Goal: Task Accomplishment & Management: Use online tool/utility

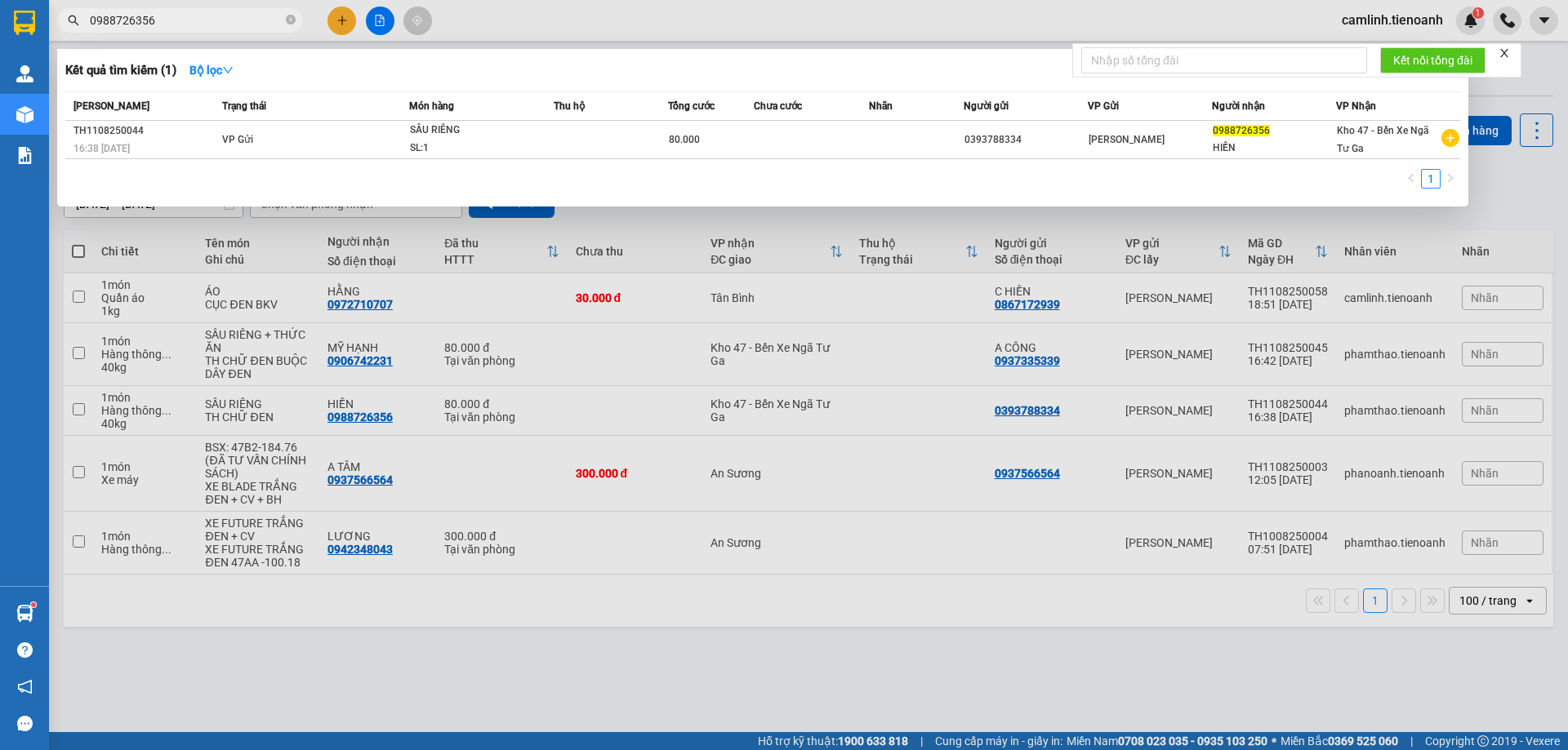
click at [491, 17] on div at bounding box center [784, 375] width 1568 height 750
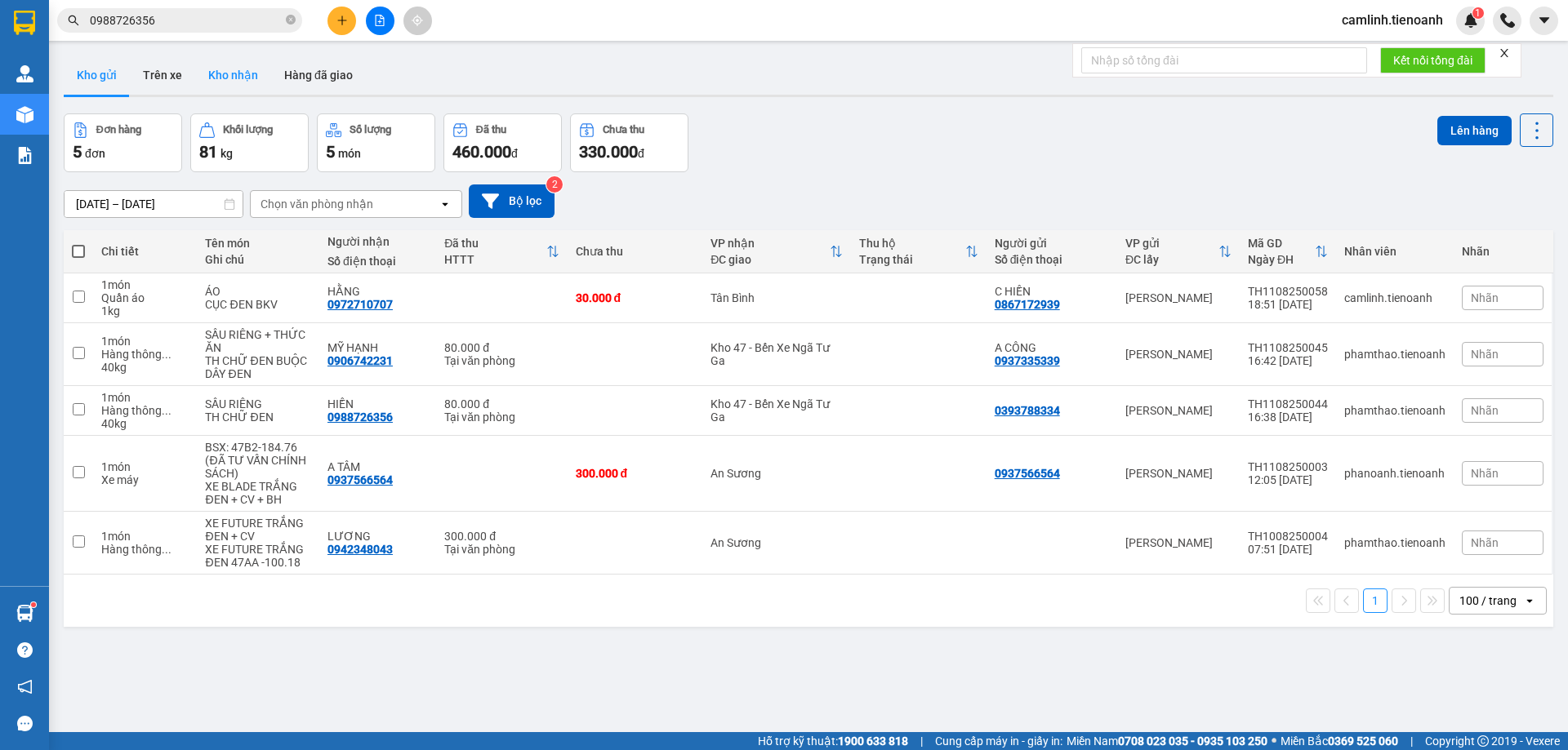
click at [231, 85] on button "Kho nhận" at bounding box center [233, 75] width 76 height 39
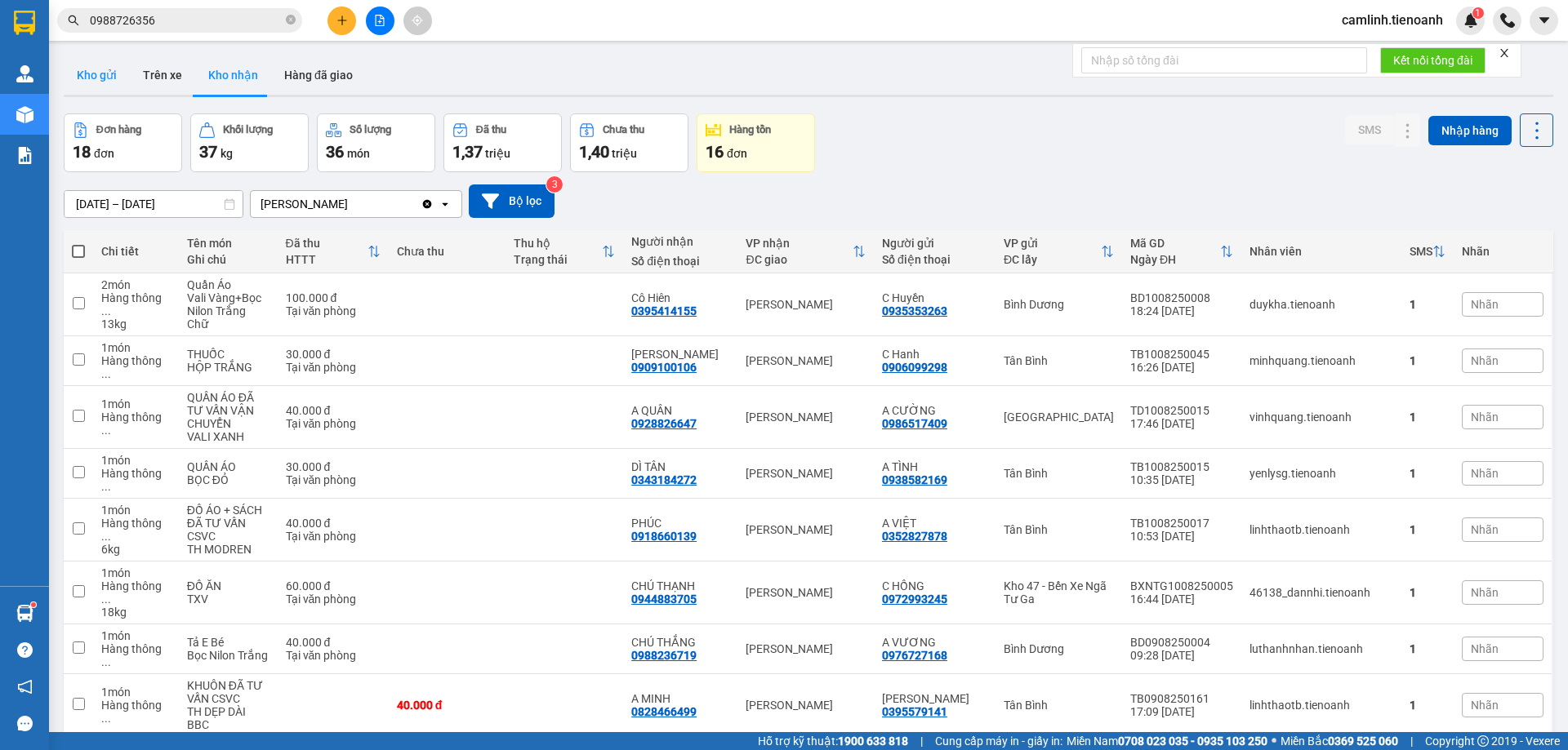
click at [85, 82] on button "Kho gửi" at bounding box center [97, 75] width 66 height 39
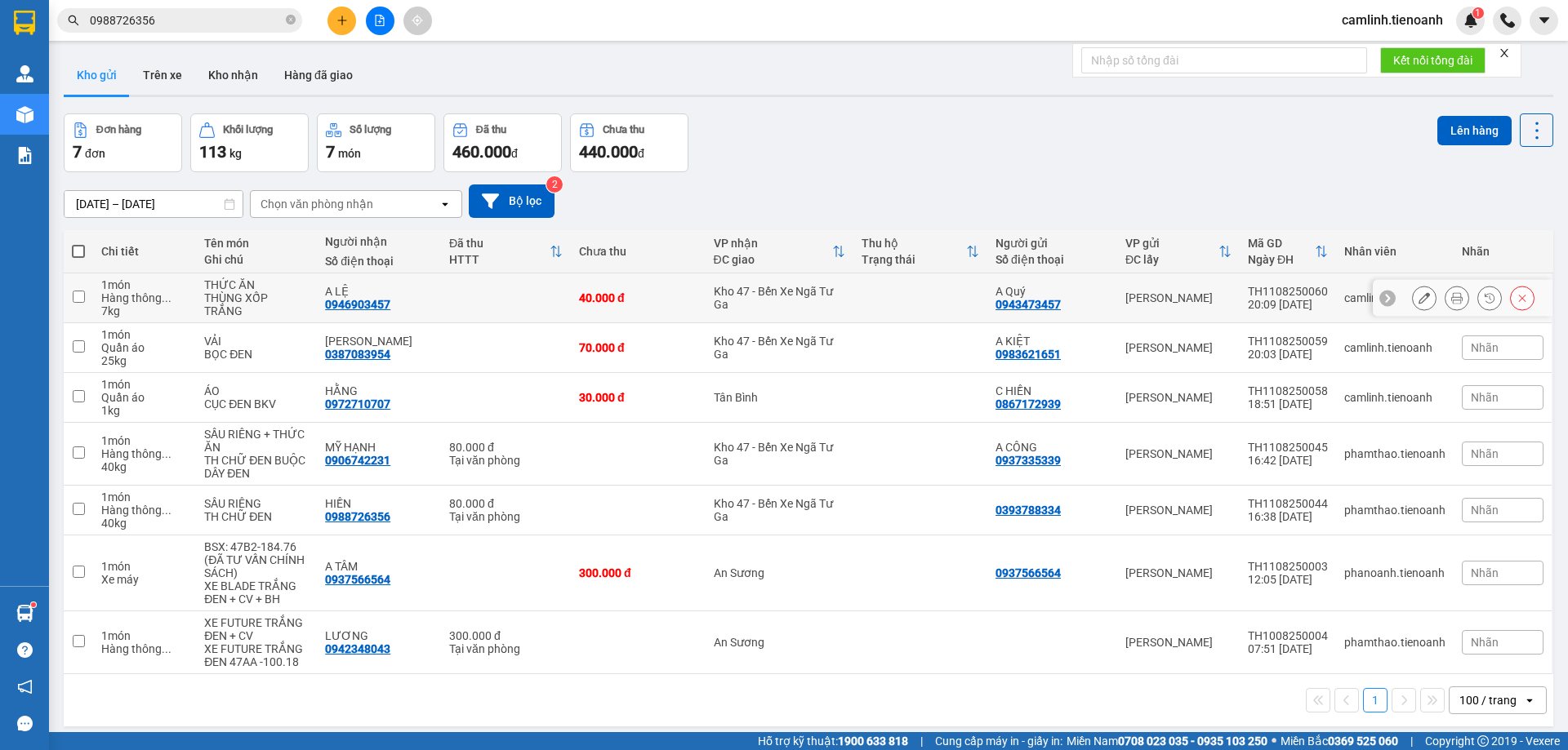
click at [832, 290] on div "Kho 47 - Bến Xe Ngã Tư Ga" at bounding box center [779, 297] width 131 height 26
checkbox input "true"
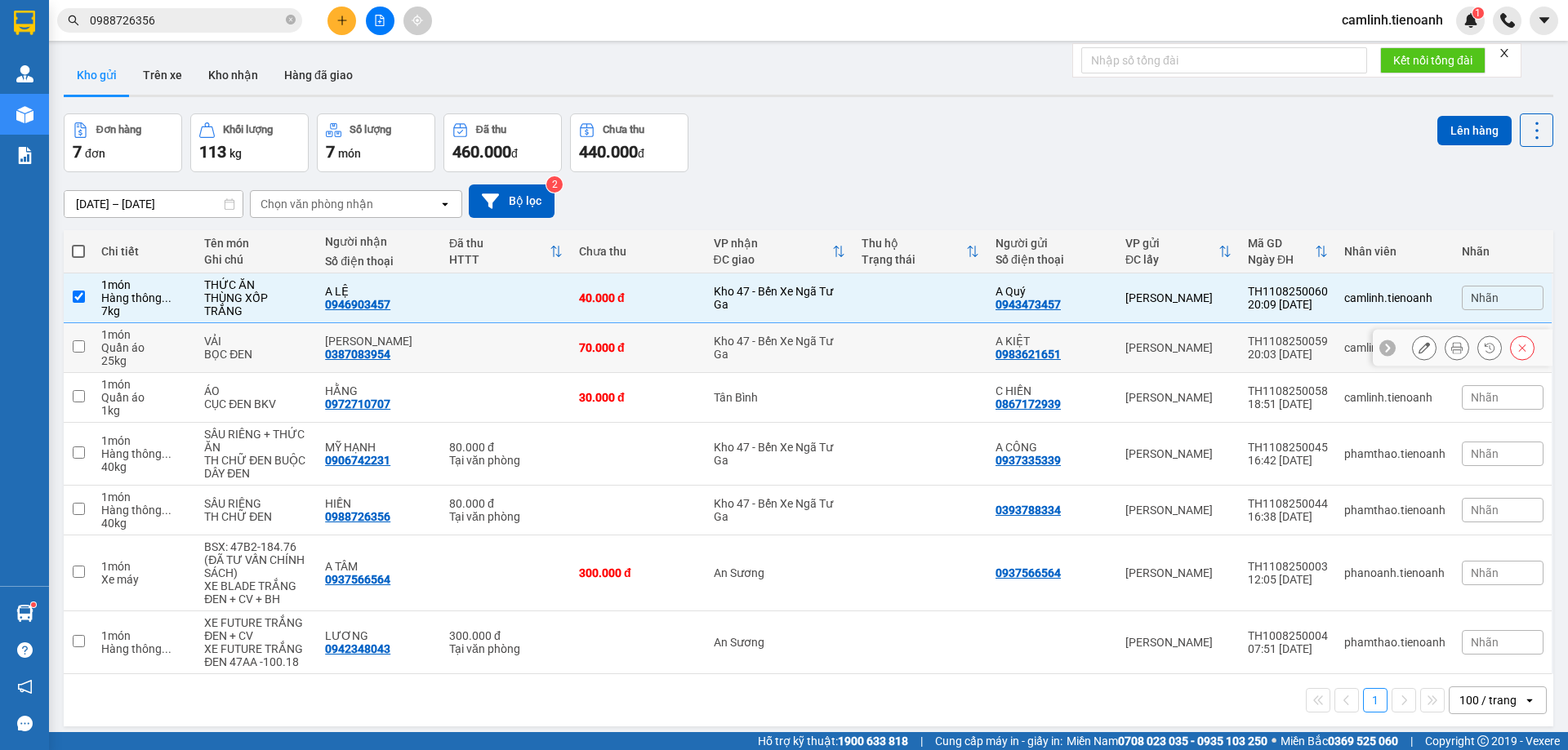
click at [828, 347] on div "Kho 47 - Bến Xe Ngã Tư Ga" at bounding box center [779, 348] width 131 height 26
checkbox input "true"
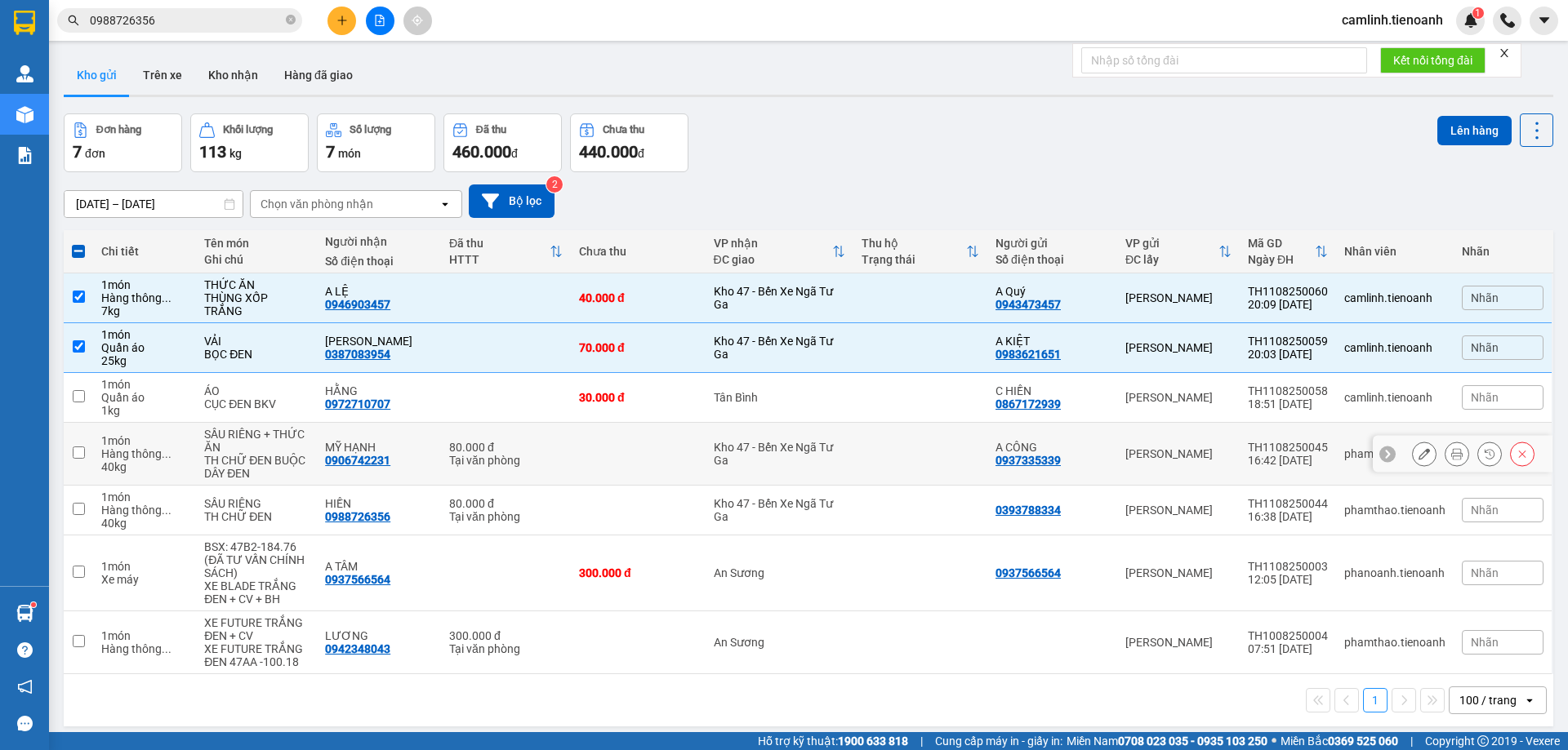
drag, startPoint x: 830, startPoint y: 468, endPoint x: 830, endPoint y: 485, distance: 17.0
click at [830, 469] on td "Kho 47 - Bến Xe Ngã Tư Ga" at bounding box center [780, 454] width 148 height 63
checkbox input "true"
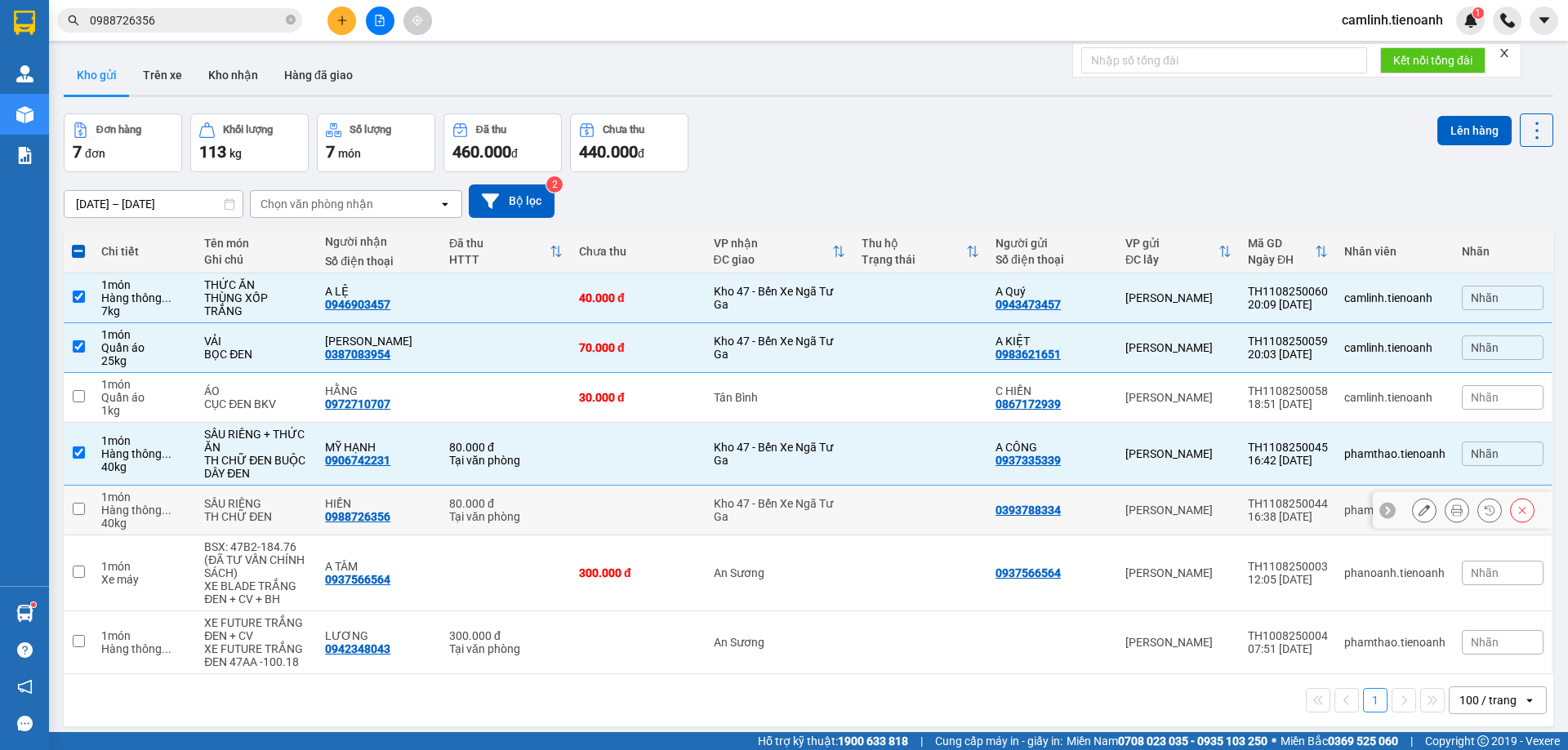
click at [830, 532] on td "Kho 47 - Bến Xe Ngã Tư Ga" at bounding box center [780, 510] width 148 height 50
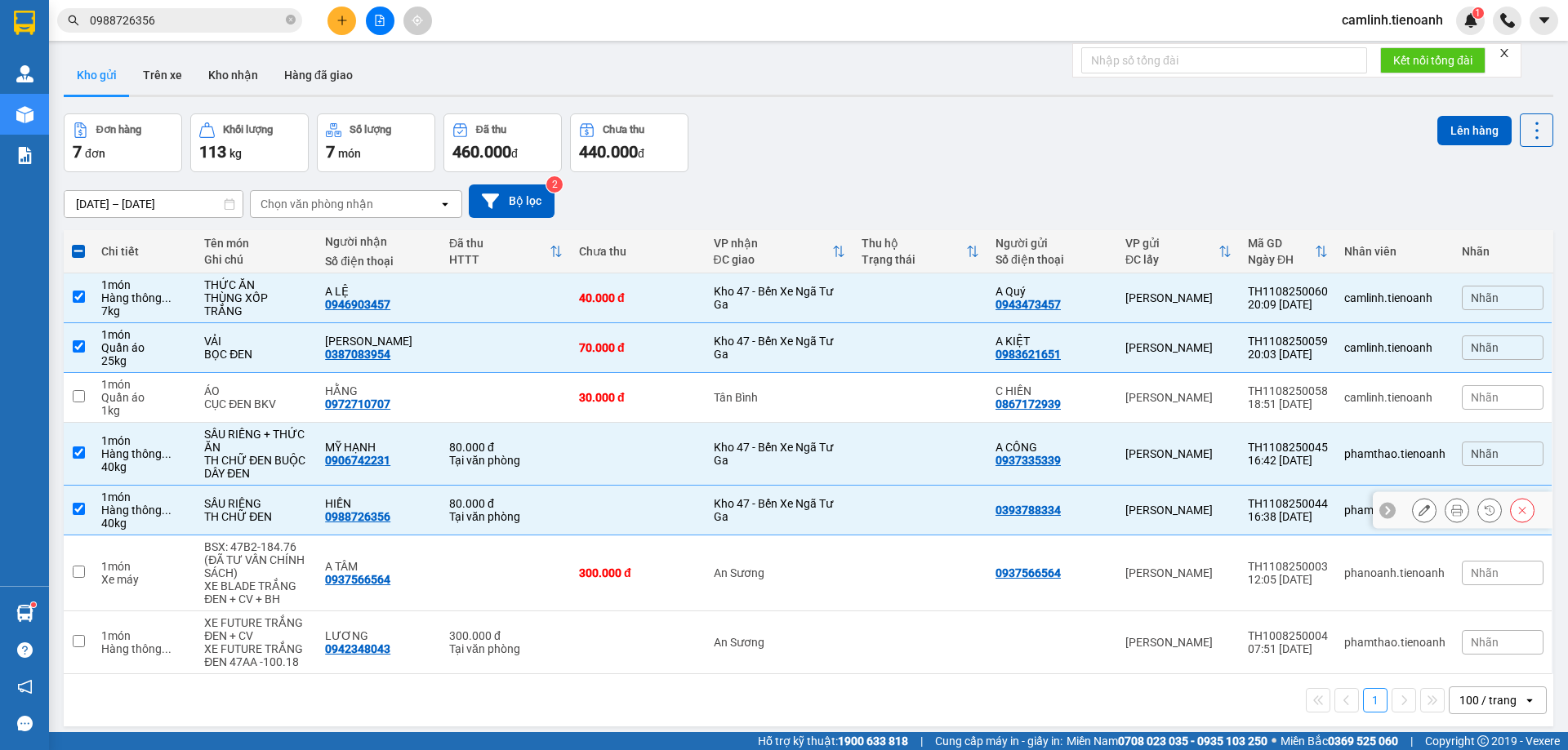
checkbox input "true"
click at [1480, 129] on button "Lên hàng" at bounding box center [1475, 130] width 74 height 29
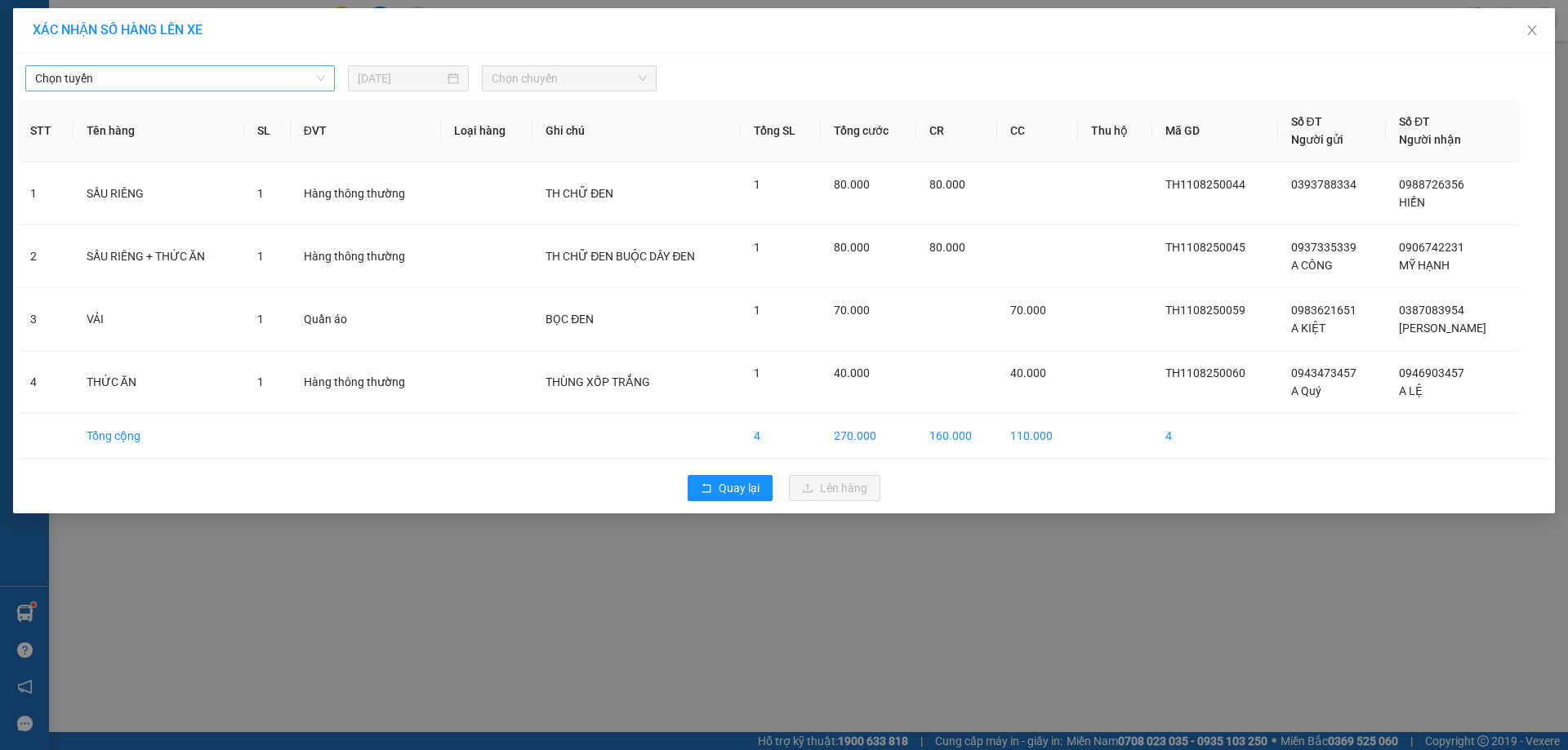
click at [124, 79] on span "Chọn tuyến" at bounding box center [180, 78] width 290 height 24
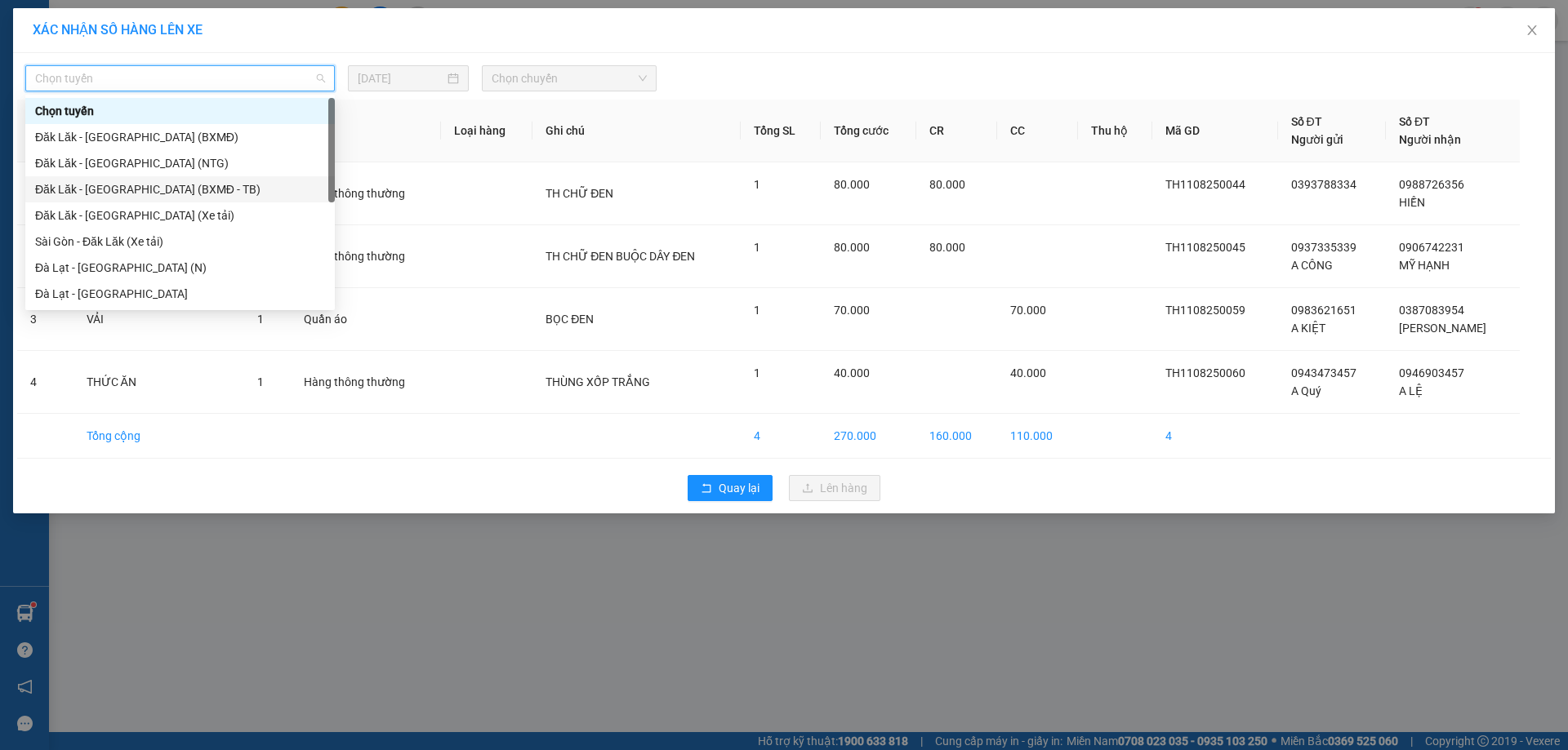
scroll to position [163, 0]
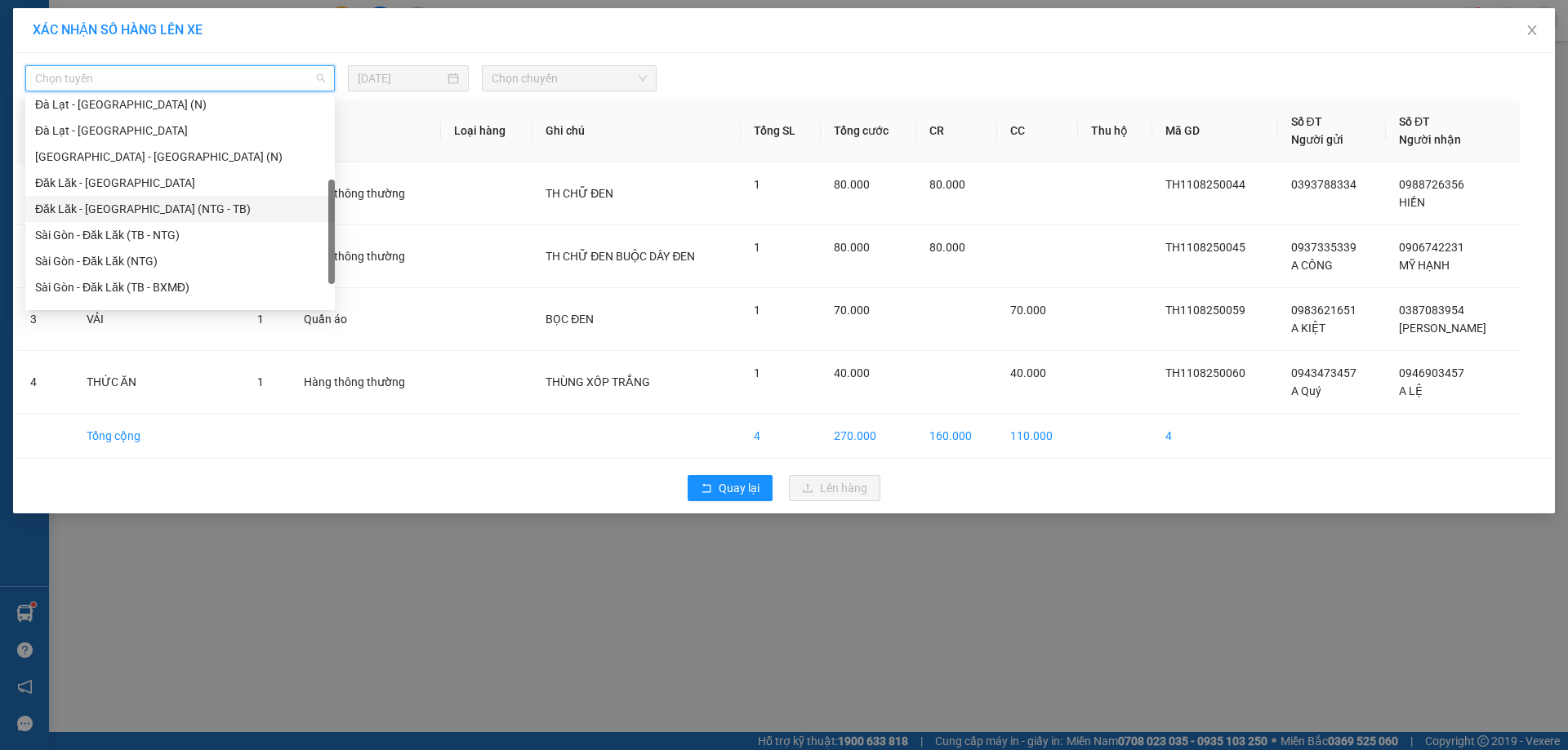
click at [161, 206] on div "Đăk Lăk - [GEOGRAPHIC_DATA] (NTG - TB)" at bounding box center [180, 209] width 290 height 17
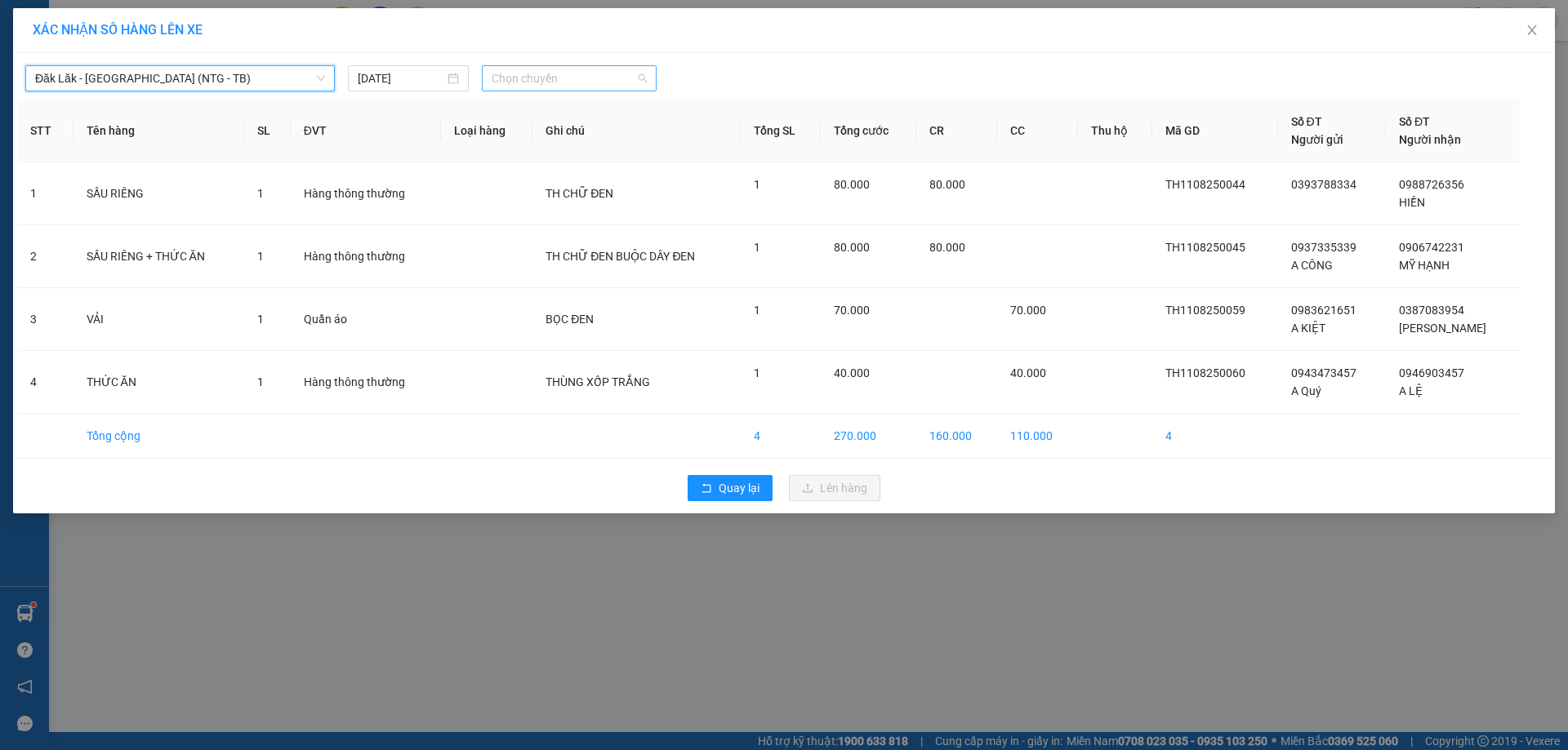
click at [580, 84] on span "Chọn chuyến" at bounding box center [570, 78] width 156 height 24
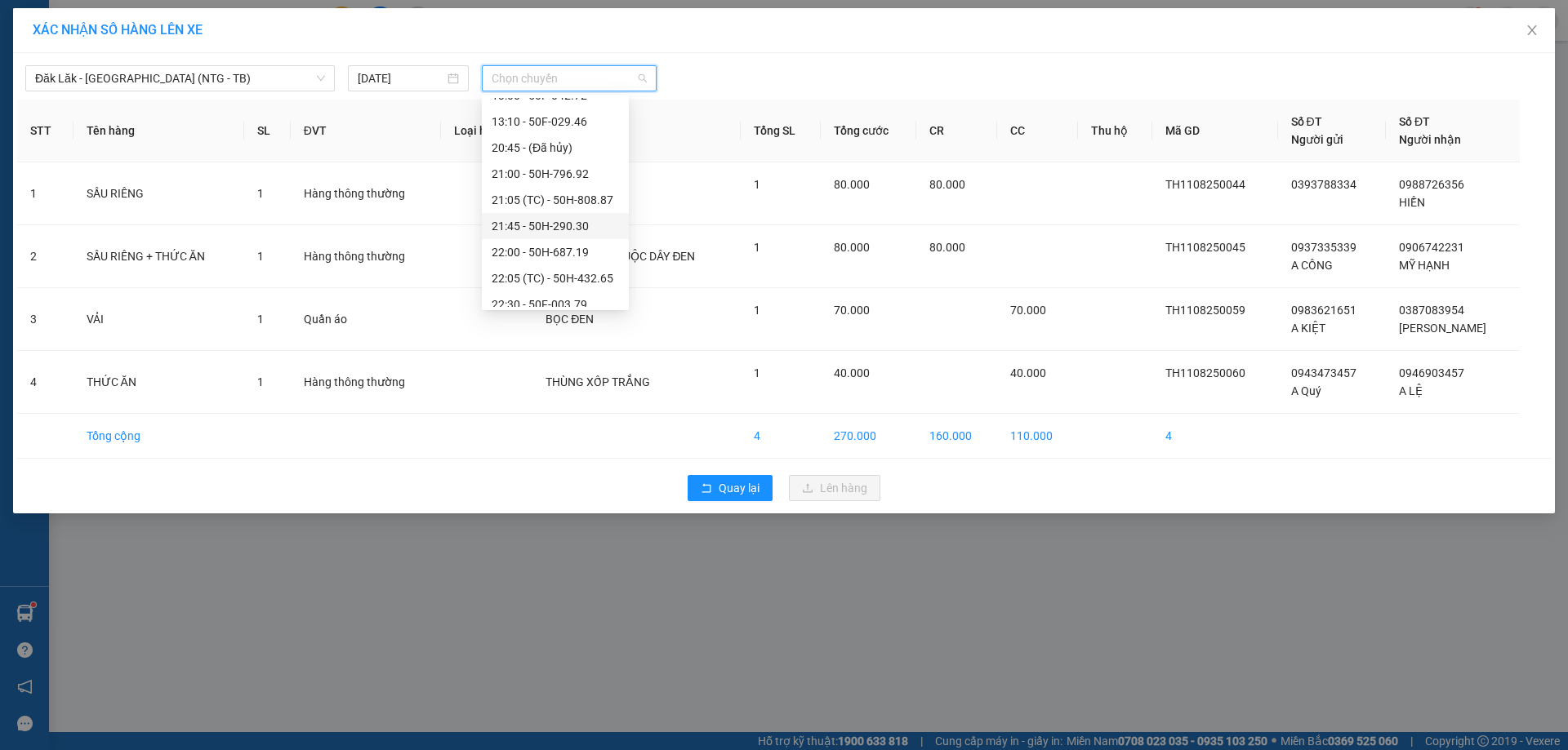
scroll to position [79, 0]
click at [582, 246] on div "22:05 (TC) - 50H-432.65" at bounding box center [555, 242] width 127 height 17
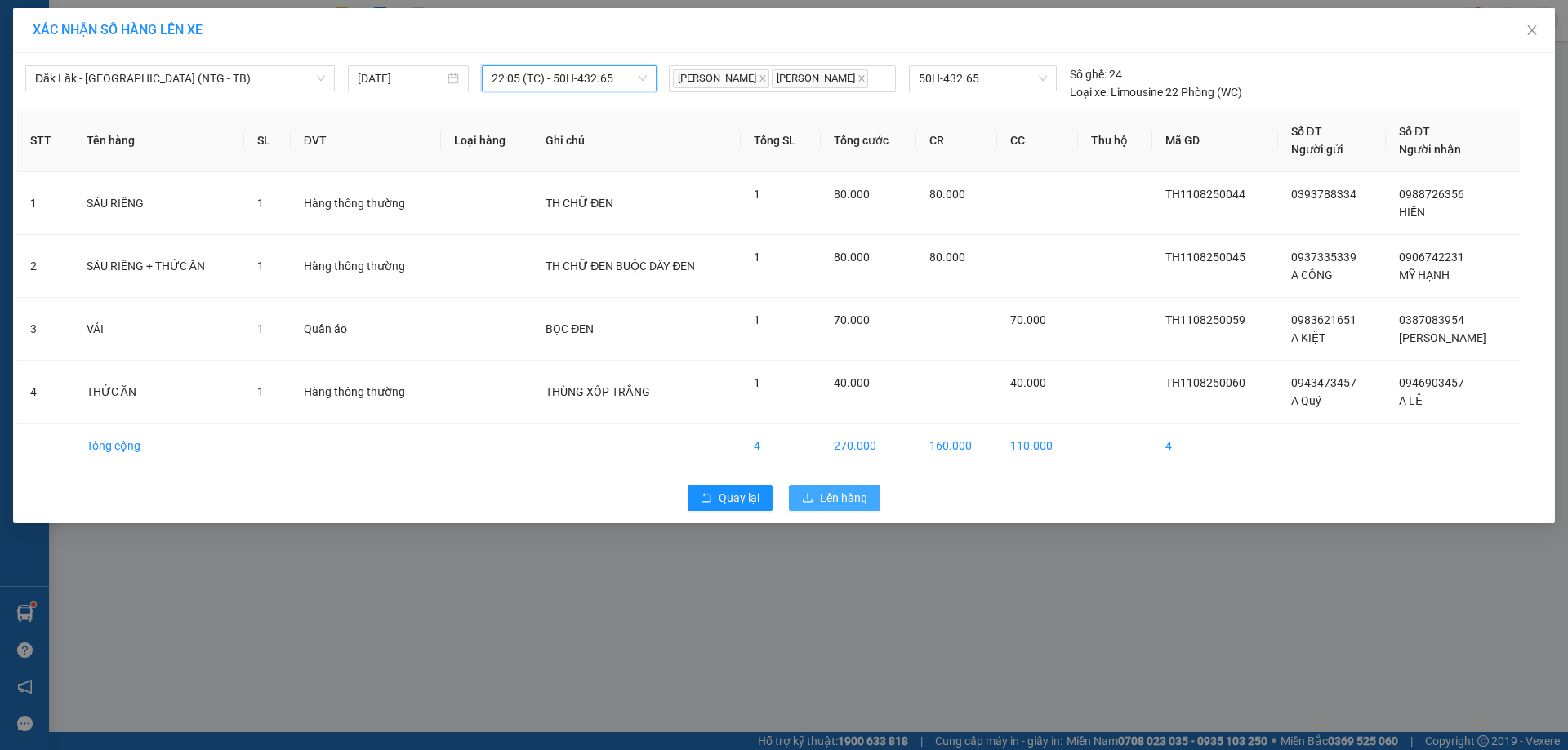
drag, startPoint x: 829, startPoint y: 494, endPoint x: 831, endPoint y: 480, distance: 14.1
click at [830, 494] on span "Lên hàng" at bounding box center [844, 497] width 48 height 17
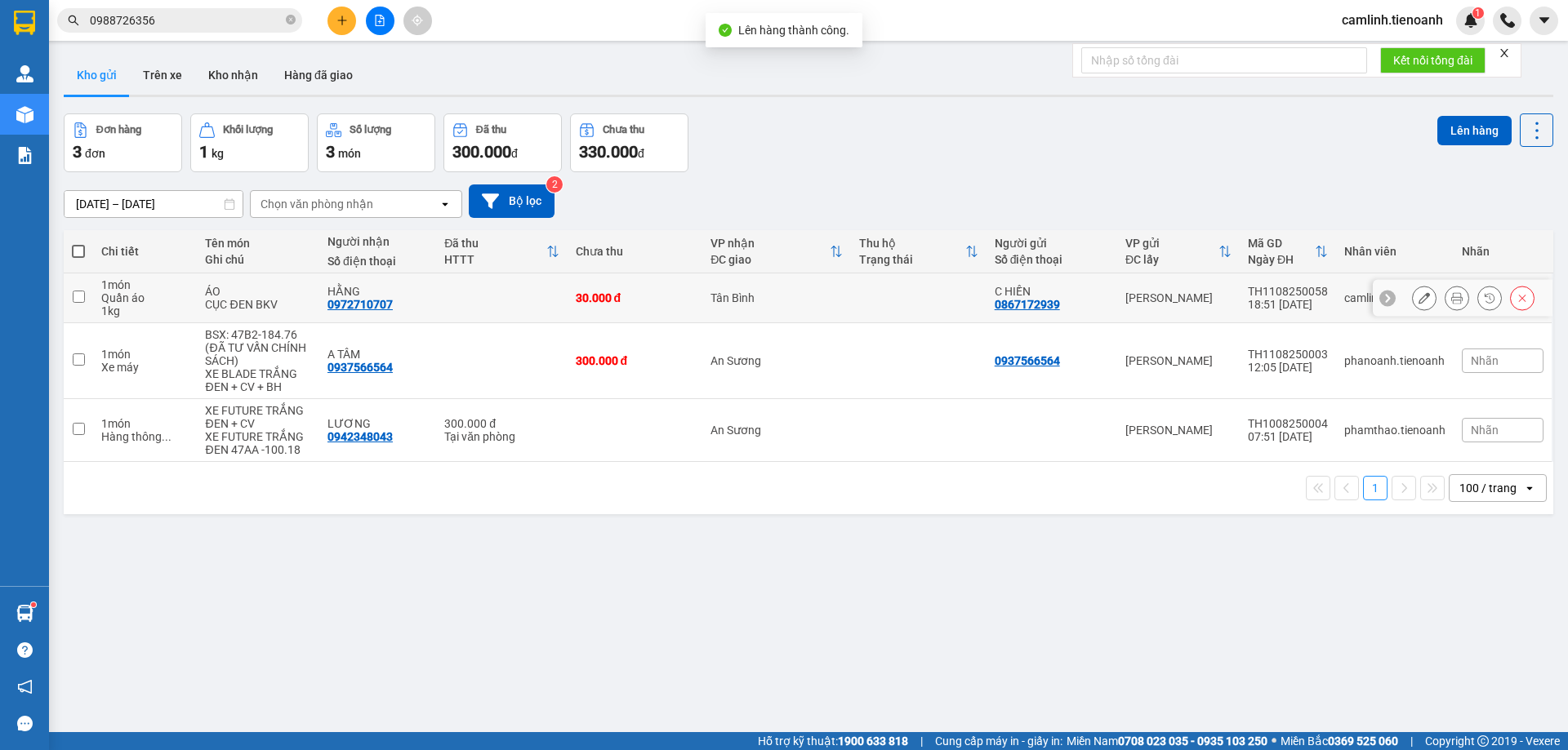
click at [724, 294] on div "Tân Bình" at bounding box center [777, 297] width 132 height 13
checkbox input "true"
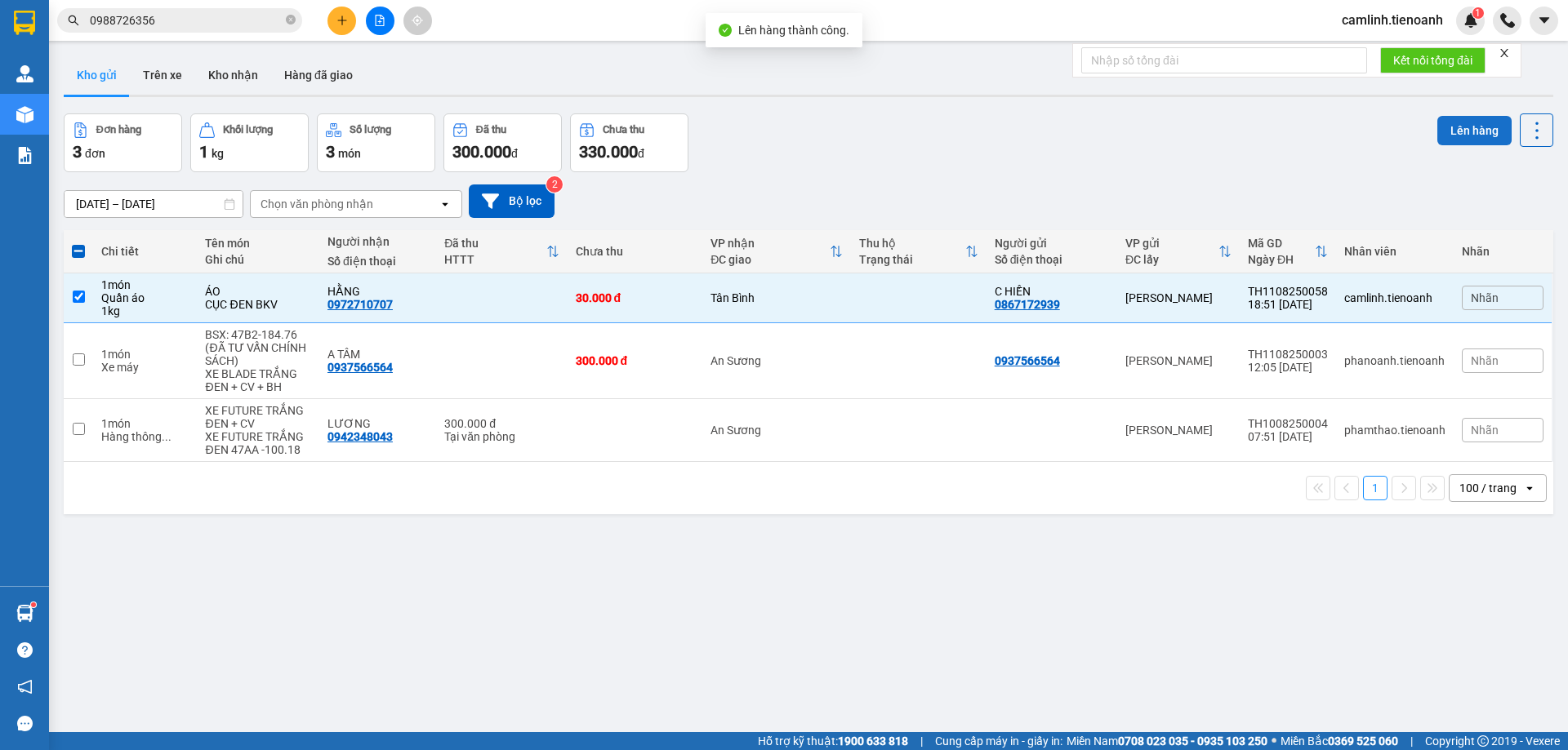
click at [1444, 126] on button "Lên hàng" at bounding box center [1475, 130] width 74 height 29
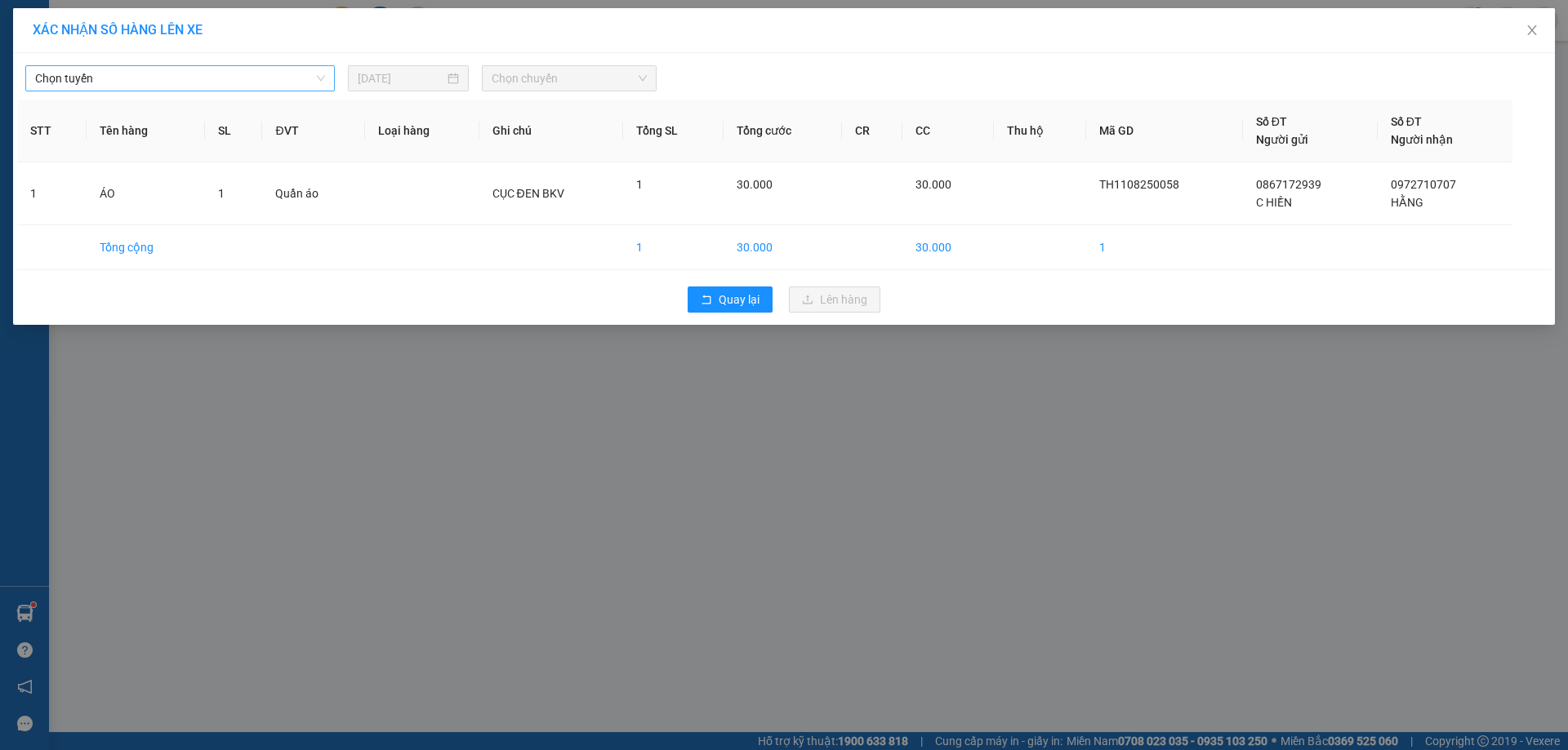
click at [161, 74] on span "Chọn tuyến" at bounding box center [180, 78] width 290 height 24
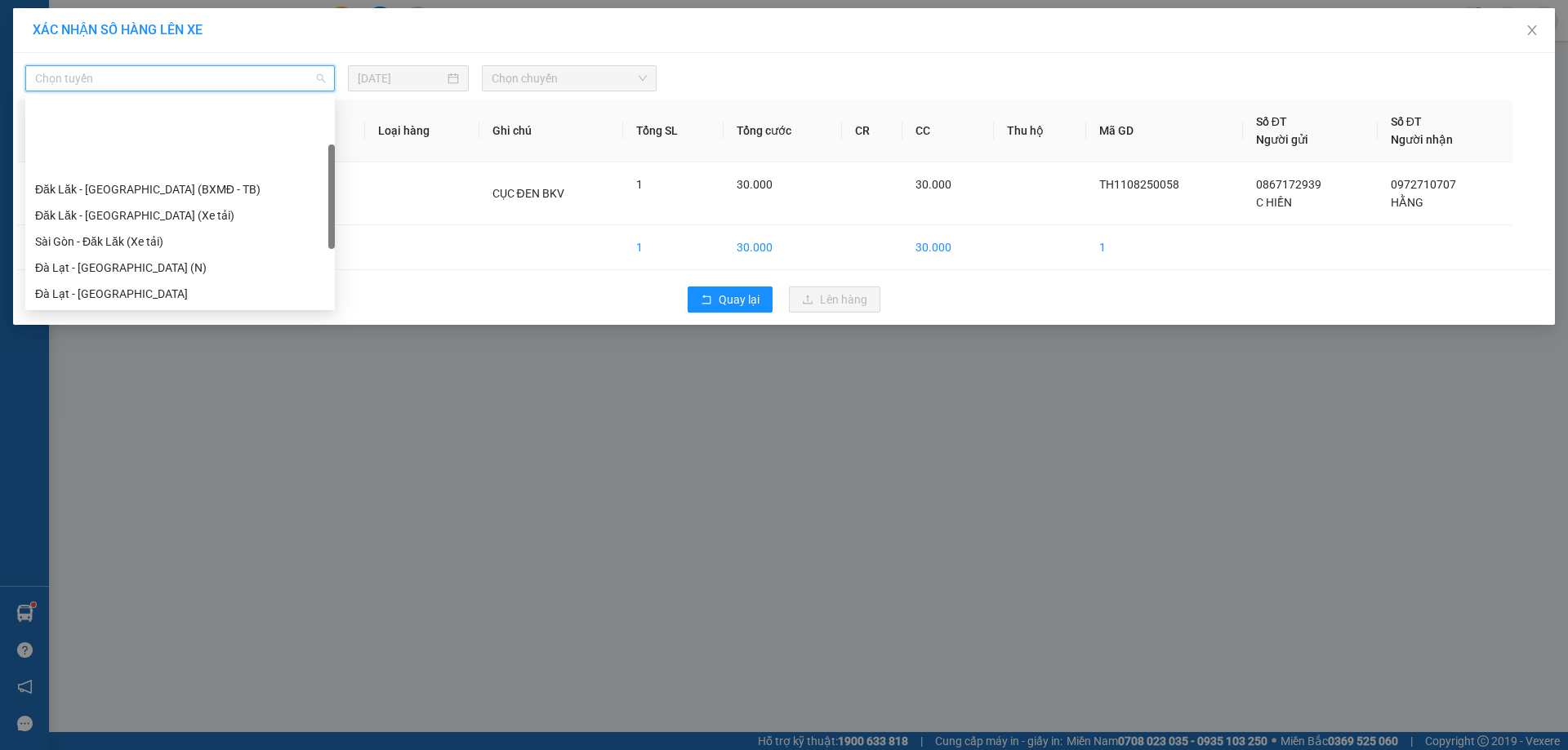
scroll to position [209, 0]
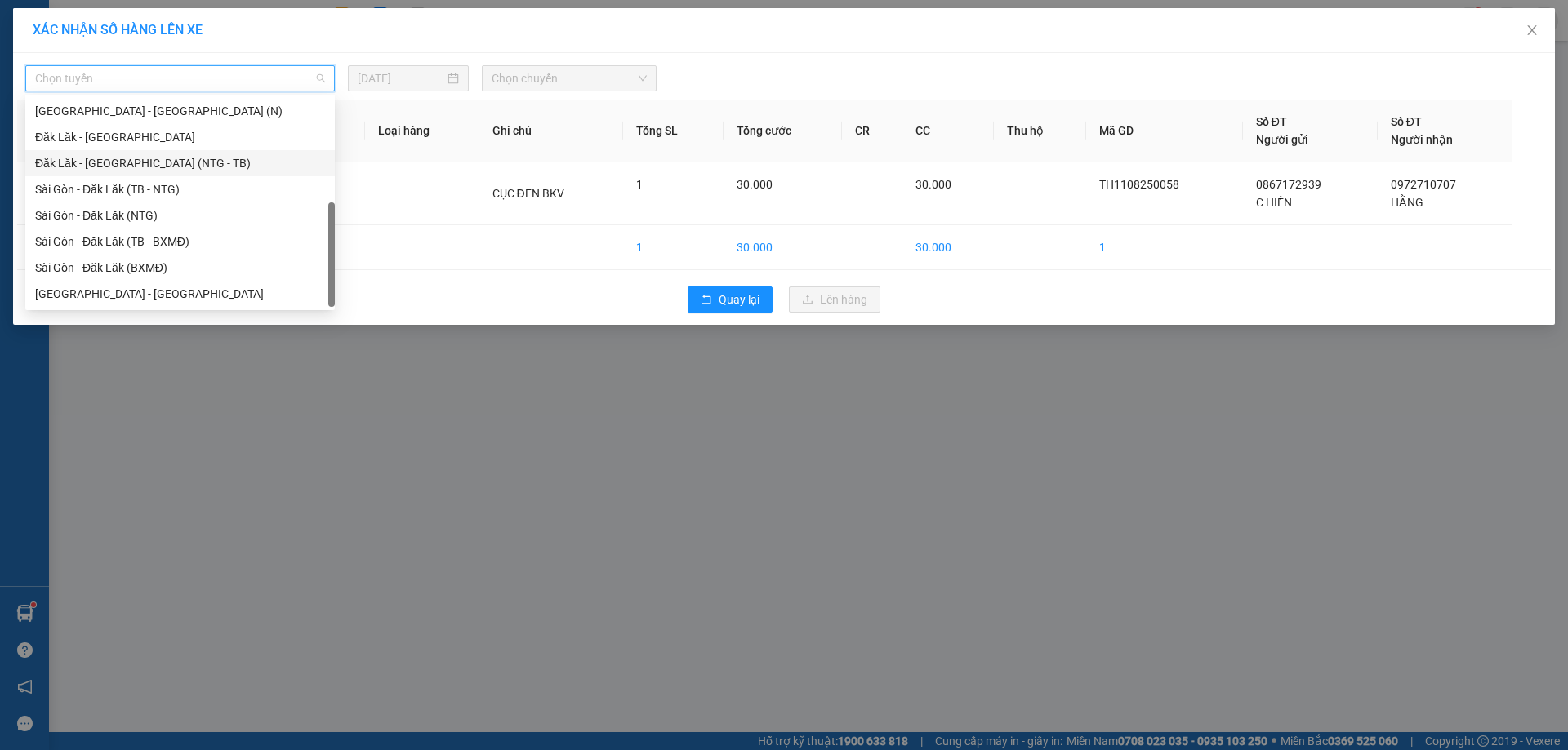
click at [197, 165] on div "Đăk Lăk - [GEOGRAPHIC_DATA] (NTG - TB)" at bounding box center [180, 163] width 290 height 17
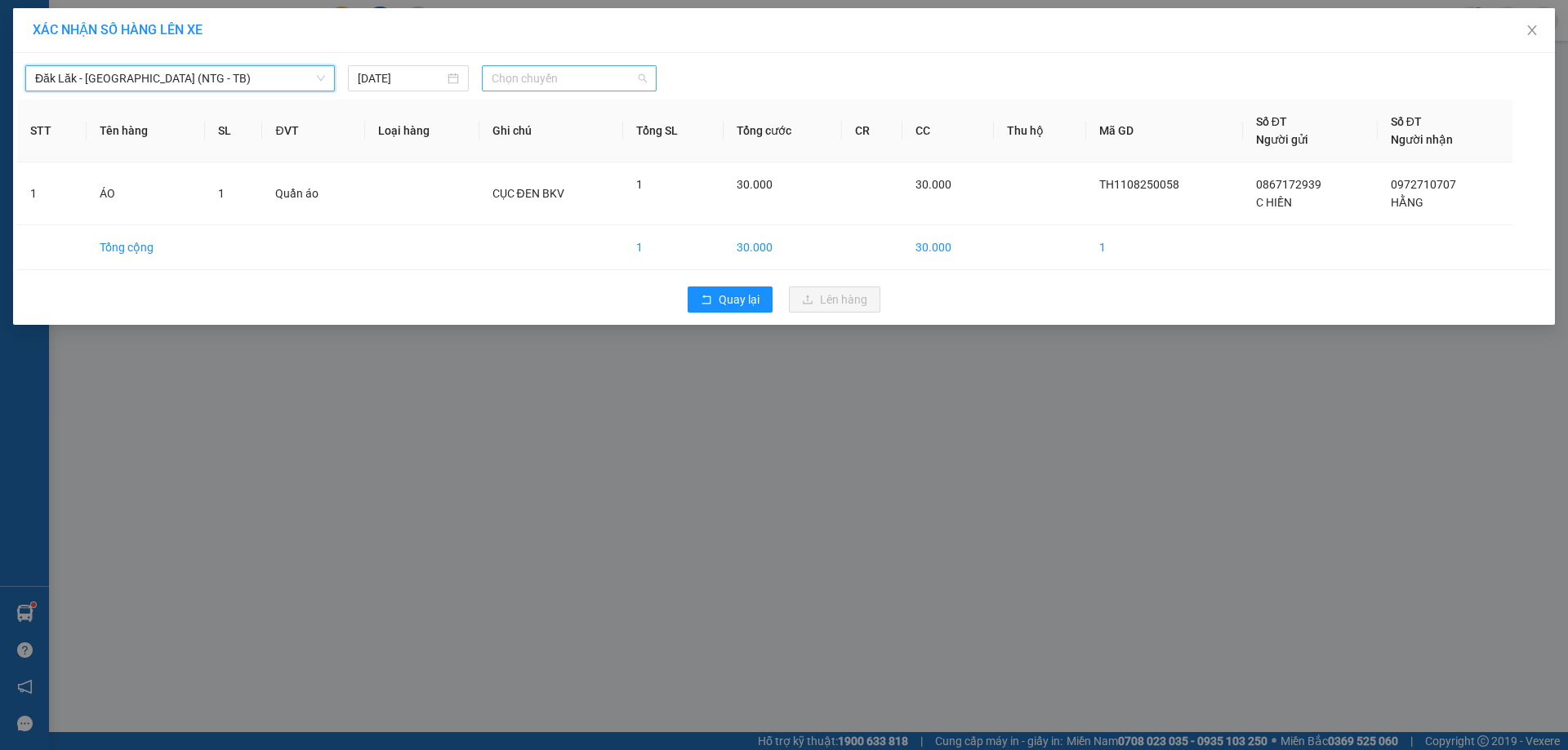
click at [603, 72] on span "Chọn chuyến" at bounding box center [570, 78] width 156 height 24
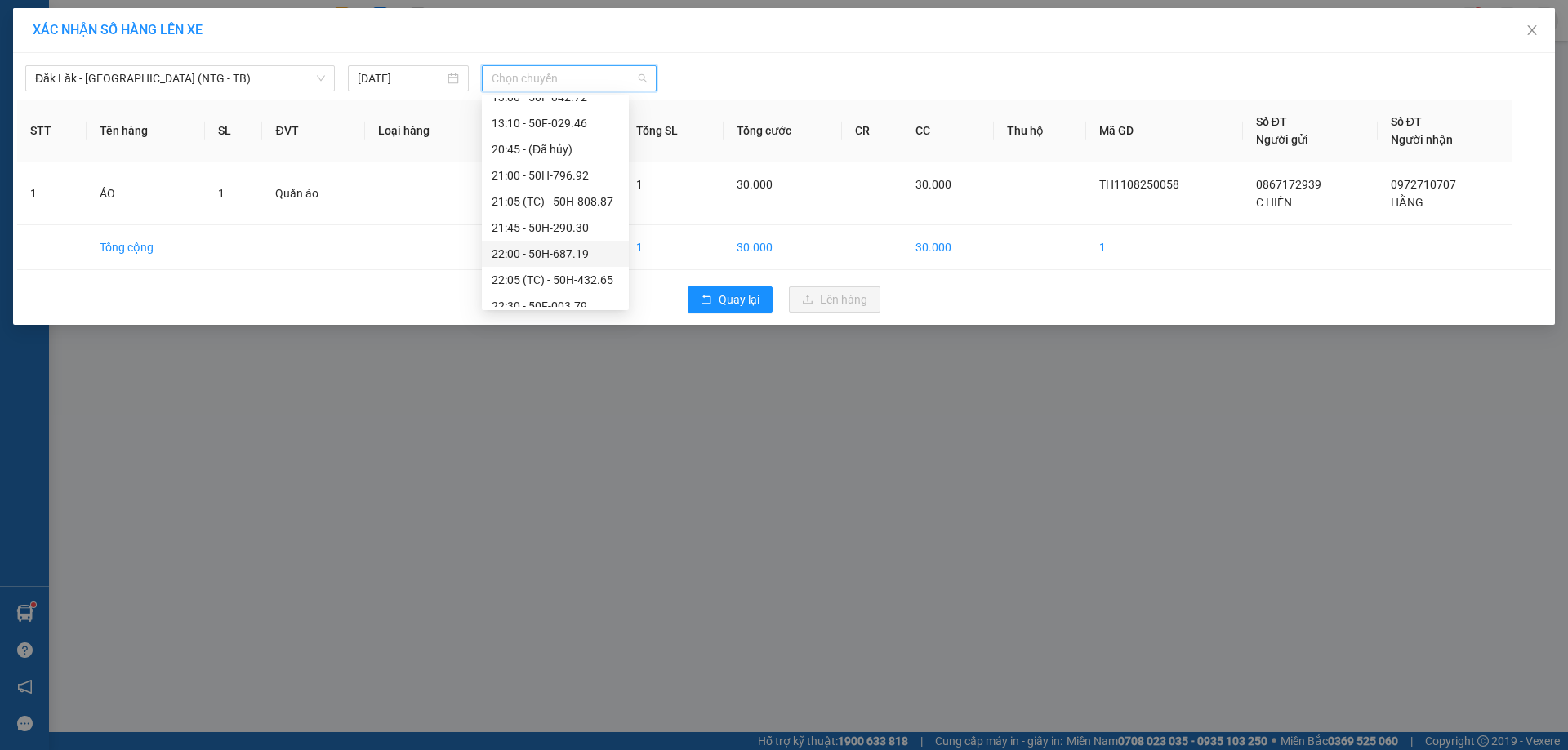
scroll to position [79, 0]
click at [558, 219] on div "22:00 - 50H-687.19" at bounding box center [555, 216] width 127 height 17
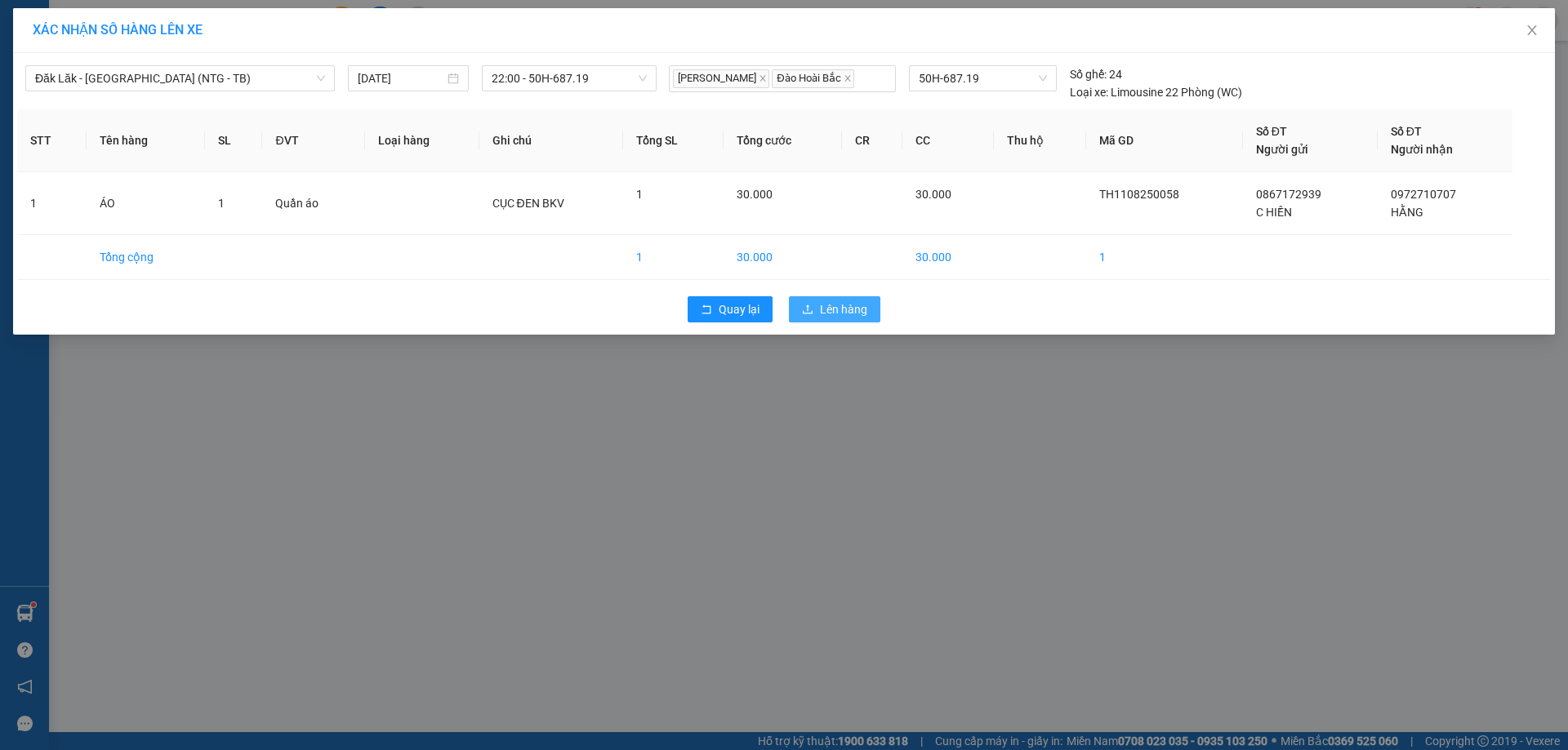
click at [854, 307] on span "Lên hàng" at bounding box center [844, 309] width 48 height 17
